Goal: Use online tool/utility: Utilize a website feature to perform a specific function

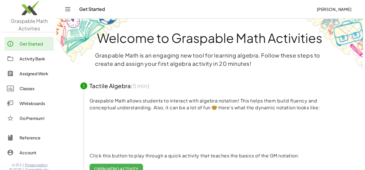
scroll to position [3, 0]
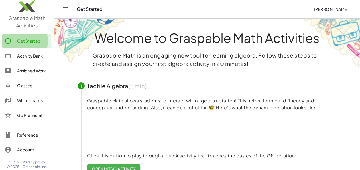
click at [34, 42] on div "Get Started" at bounding box center [33, 41] width 32 height 7
click at [31, 57] on div "Activity Bank" at bounding box center [33, 55] width 32 height 7
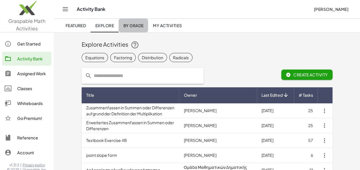
click at [137, 28] on span "By Grade" at bounding box center [133, 25] width 20 height 5
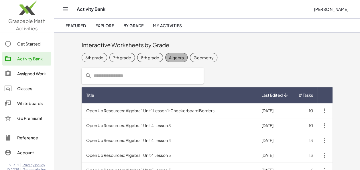
click at [177, 53] on span "Algebra" at bounding box center [176, 57] width 22 height 9
click at [177, 55] on div "Algebra" at bounding box center [181, 57] width 15 height 6
click at [177, 55] on div "Algebra" at bounding box center [176, 57] width 15 height 6
click at [177, 55] on div "Algebra" at bounding box center [181, 57] width 15 height 6
click at [145, 58] on div "8th grade" at bounding box center [150, 57] width 18 height 6
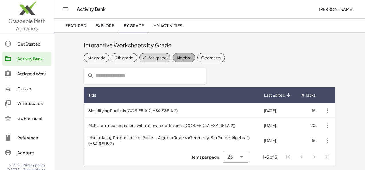
click at [181, 62] on span "Algebra" at bounding box center [184, 57] width 22 height 9
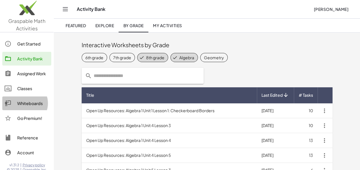
click at [36, 103] on div "Whiteboards" at bounding box center [33, 103] width 32 height 7
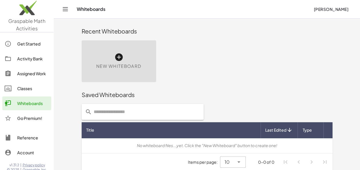
click at [118, 63] on span "New Whiteboard" at bounding box center [118, 66] width 45 height 7
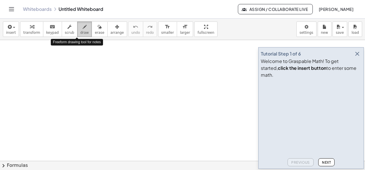
click at [80, 30] on button "draw" at bounding box center [84, 29] width 15 height 15
click at [83, 29] on icon "button" at bounding box center [85, 27] width 4 height 7
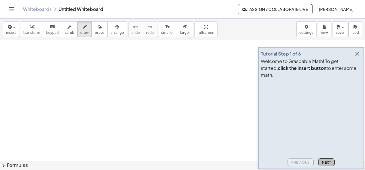
click at [330, 162] on span "Next" at bounding box center [326, 163] width 9 height 4
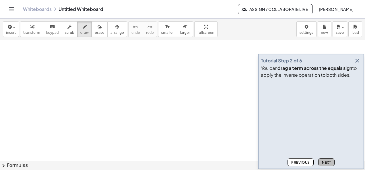
click at [330, 162] on span "Next" at bounding box center [326, 163] width 9 height 4
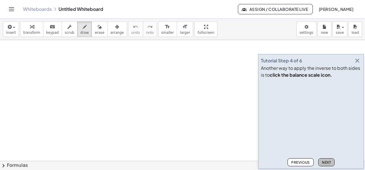
click at [330, 162] on span "Next" at bounding box center [326, 163] width 9 height 4
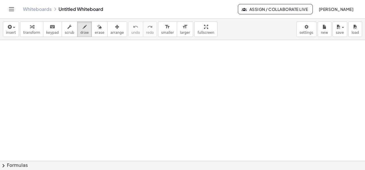
click at [330, 162] on button "chevron_right Formulas" at bounding box center [182, 165] width 365 height 9
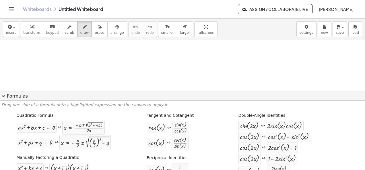
scroll to position [11, 0]
click at [360, 99] on button "expand_more Formulas" at bounding box center [182, 96] width 365 height 9
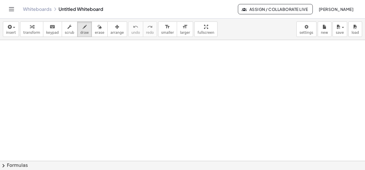
scroll to position [0, 0]
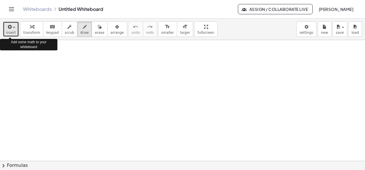
click at [9, 30] on icon "button" at bounding box center [9, 27] width 5 height 7
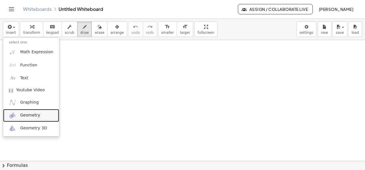
click at [29, 115] on span "Geometry" at bounding box center [30, 116] width 20 height 6
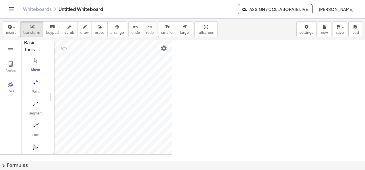
scroll to position [6, 4]
click at [26, 43] on div "Basic Tools" at bounding box center [33, 46] width 19 height 14
click at [10, 66] on img "Geometry" at bounding box center [10, 63] width 7 height 7
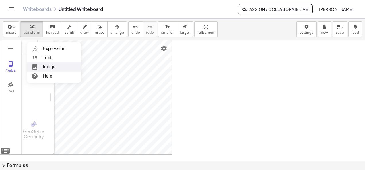
click at [50, 64] on li "Image" at bounding box center [54, 67] width 54 height 9
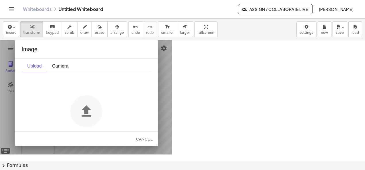
click at [81, 106] on img "Geometry" at bounding box center [86, 111] width 32 height 32
click at [140, 139] on div "Cancel" at bounding box center [144, 139] width 18 height 5
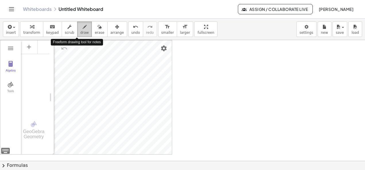
click at [80, 29] on div "button" at bounding box center [84, 26] width 9 height 7
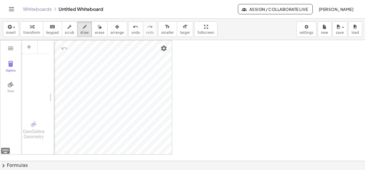
click at [10, 62] on div at bounding box center [182, 161] width 365 height 242
click at [10, 46] on div at bounding box center [182, 161] width 365 height 242
click at [12, 87] on div at bounding box center [182, 161] width 365 height 242
click at [8, 150] on div at bounding box center [182, 161] width 365 height 242
click at [5, 150] on div at bounding box center [182, 161] width 365 height 242
